Goal: Transaction & Acquisition: Obtain resource

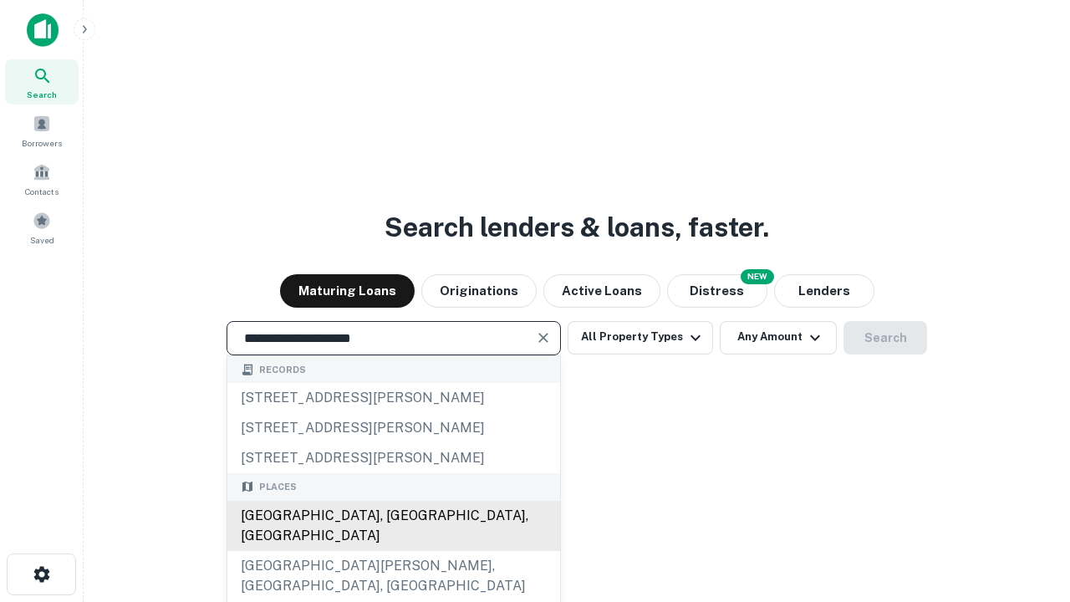
click at [393, 551] on div "[GEOGRAPHIC_DATA], [GEOGRAPHIC_DATA], [GEOGRAPHIC_DATA]" at bounding box center [393, 526] width 333 height 50
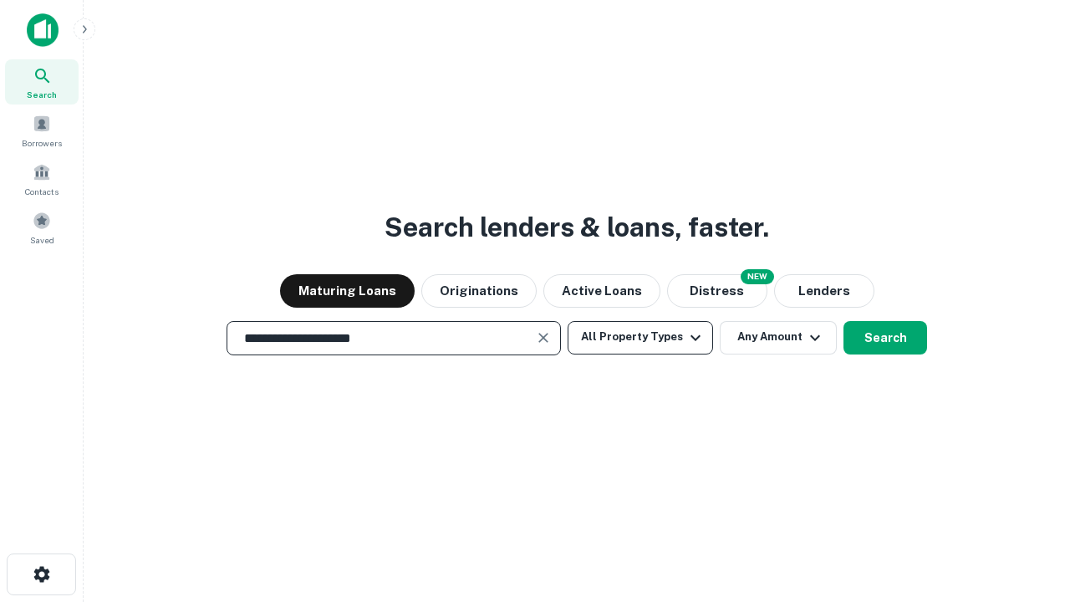
type input "**********"
click at [641, 337] on button "All Property Types" at bounding box center [641, 337] width 146 height 33
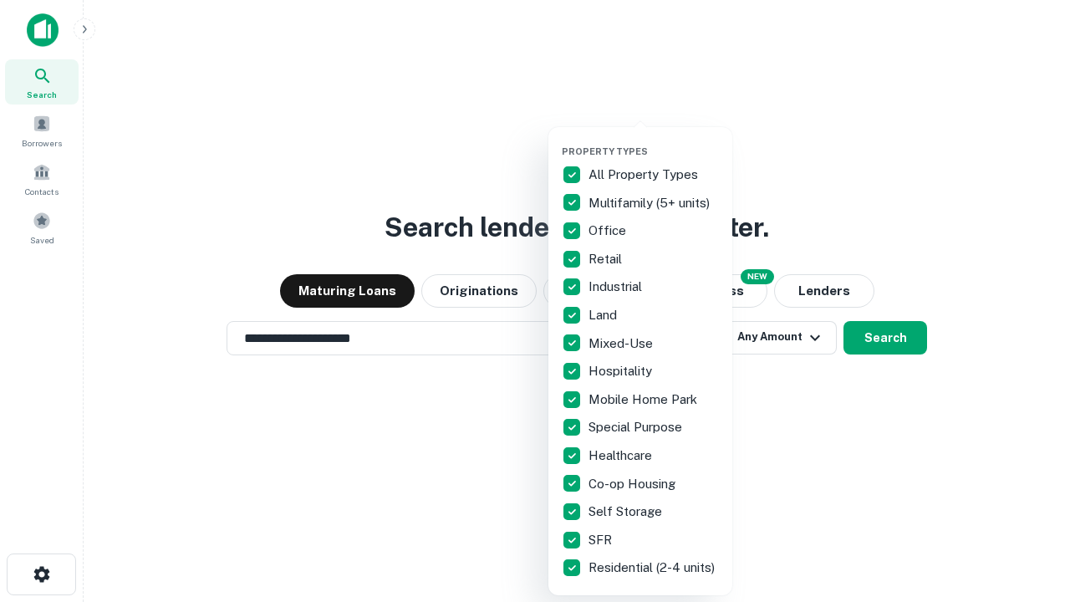
click at [654, 140] on button "button" at bounding box center [654, 140] width 184 height 1
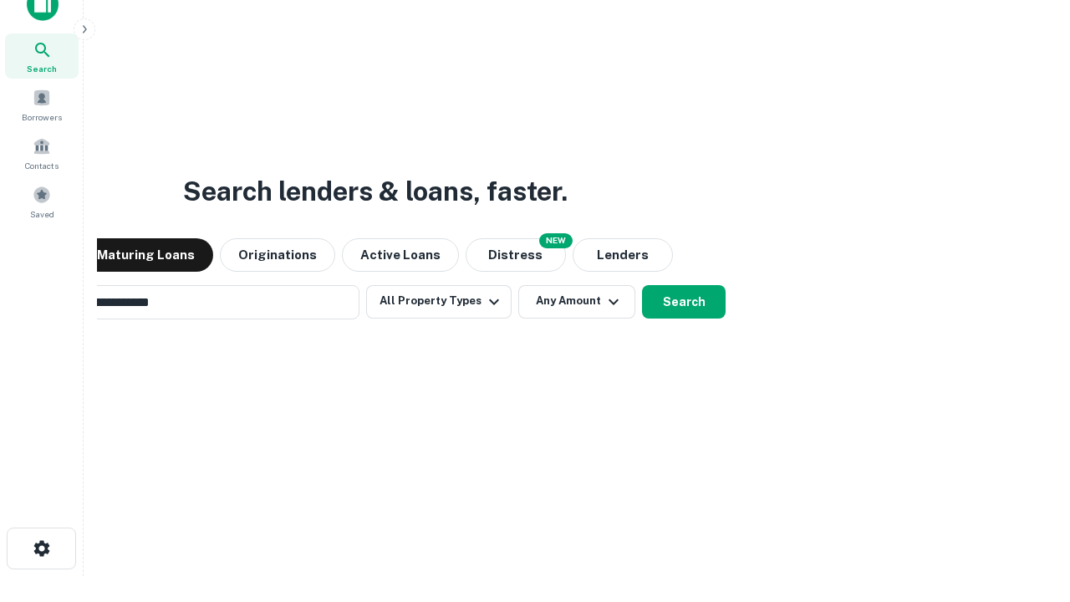
scroll to position [27, 0]
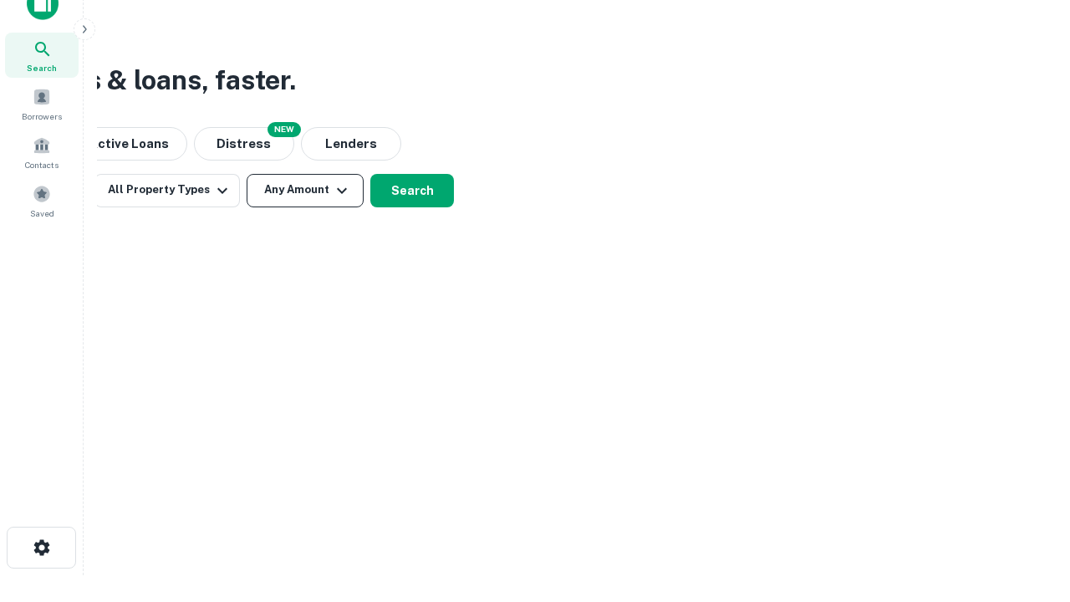
click at [305, 190] on button "Any Amount" at bounding box center [305, 190] width 117 height 33
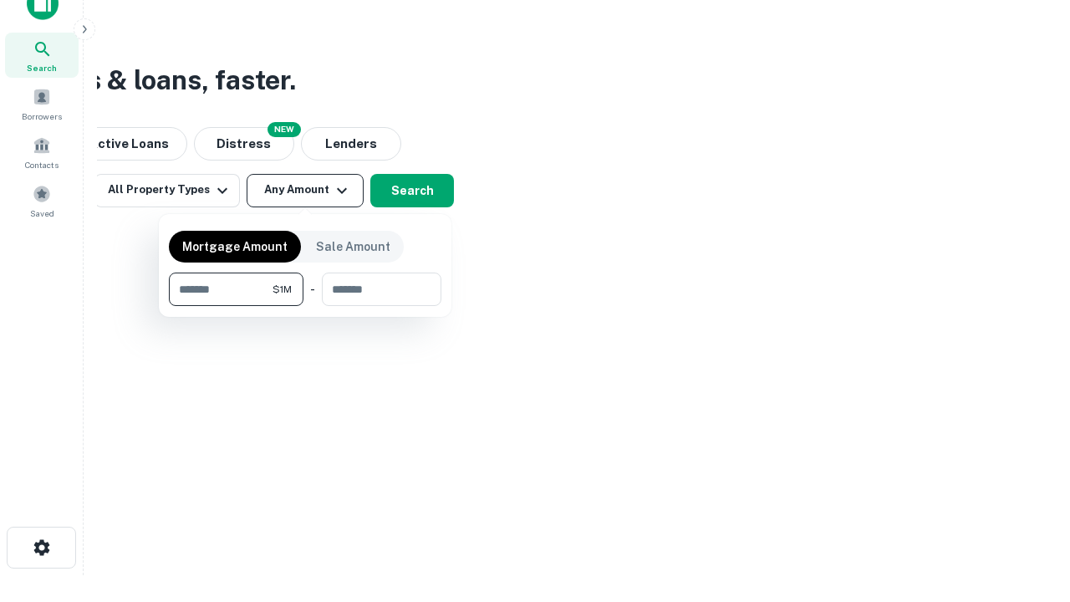
type input "*******"
click at [305, 306] on button "button" at bounding box center [305, 306] width 273 height 1
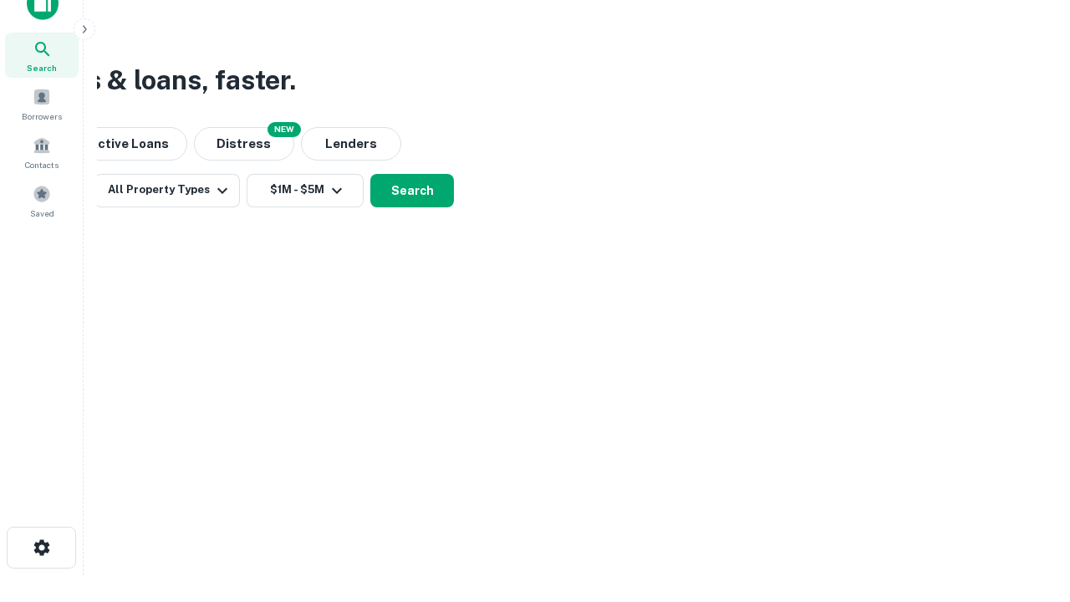
scroll to position [10, 309]
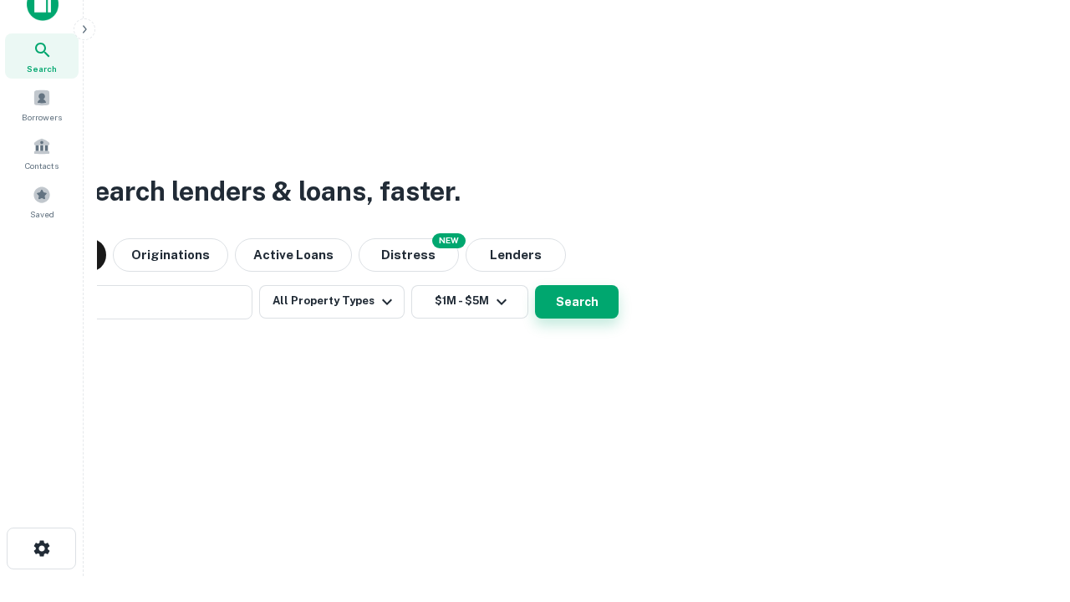
click at [535, 285] on button "Search" at bounding box center [577, 301] width 84 height 33
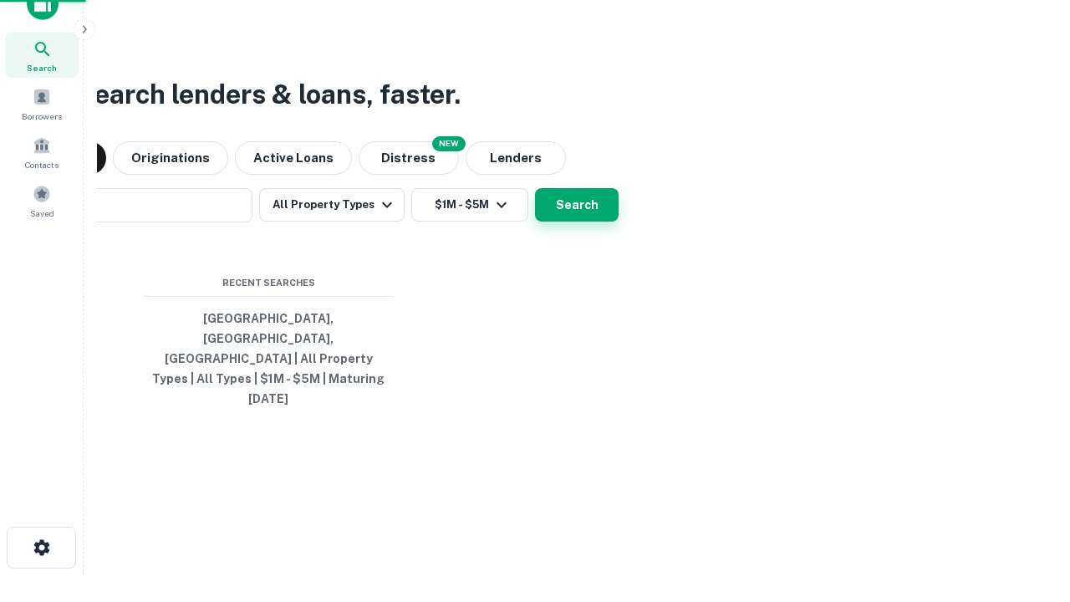
scroll to position [44, 473]
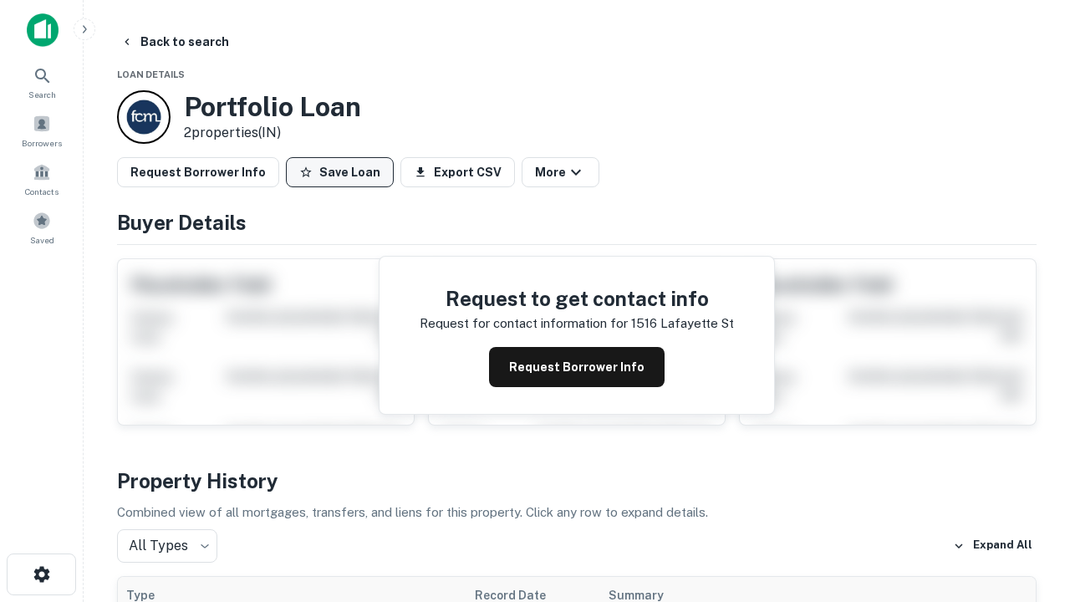
click at [340, 172] on button "Save Loan" at bounding box center [340, 172] width 108 height 30
click at [344, 172] on button "Loan Saved" at bounding box center [343, 172] width 115 height 30
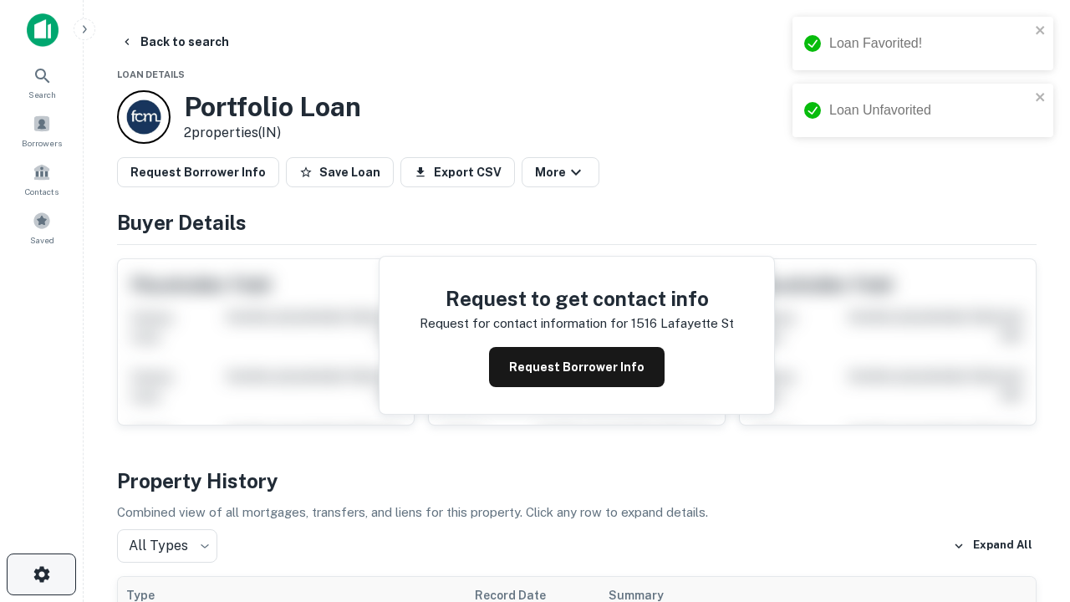
click at [41, 574] on icon "button" at bounding box center [42, 574] width 20 height 20
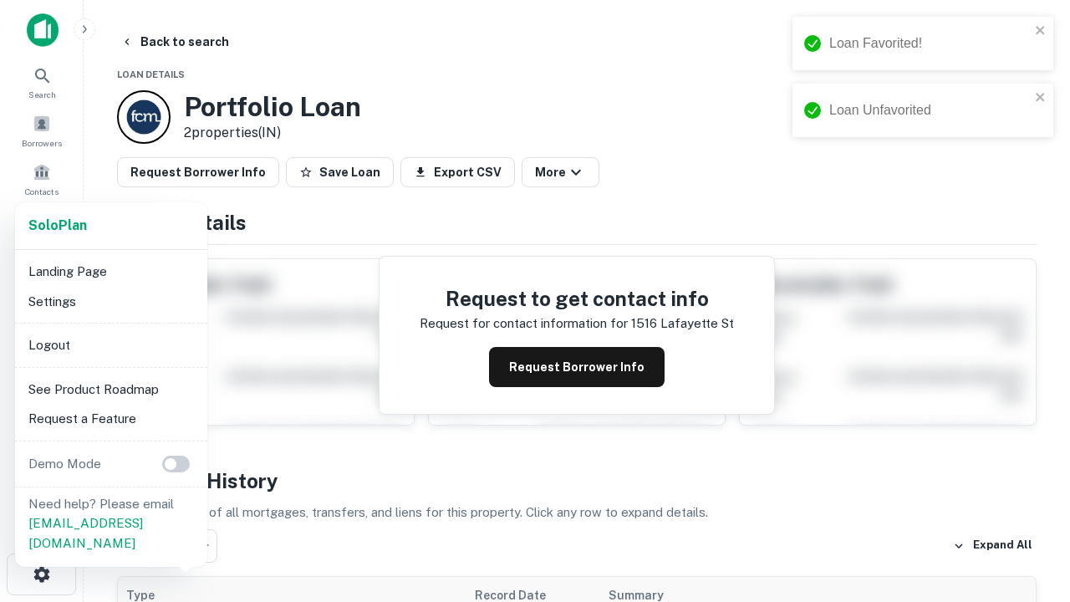
click at [110, 345] on li "Logout" at bounding box center [111, 345] width 179 height 30
